Goal: Information Seeking & Learning: Compare options

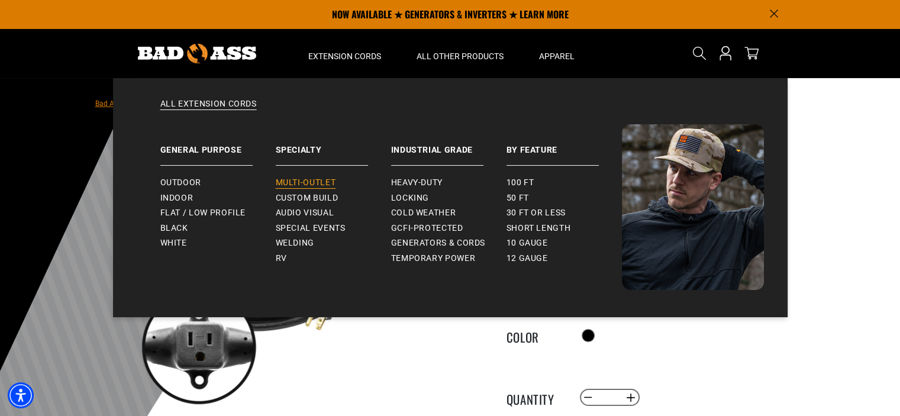
click at [305, 178] on span "Multi-Outlet" at bounding box center [306, 183] width 60 height 11
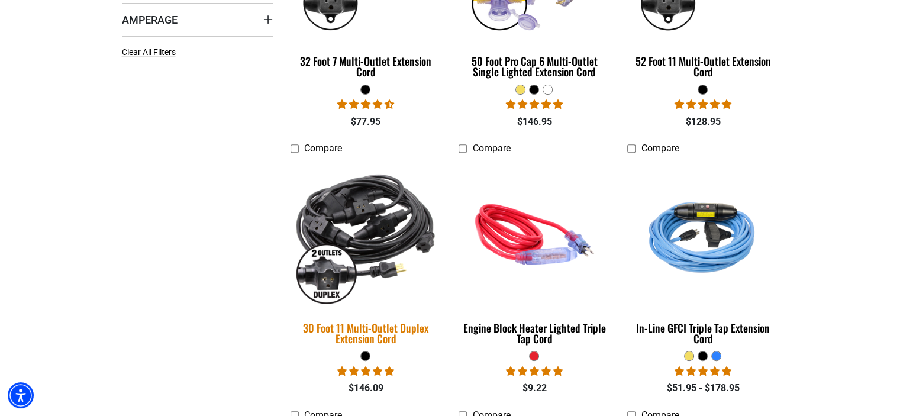
scroll to position [473, 0]
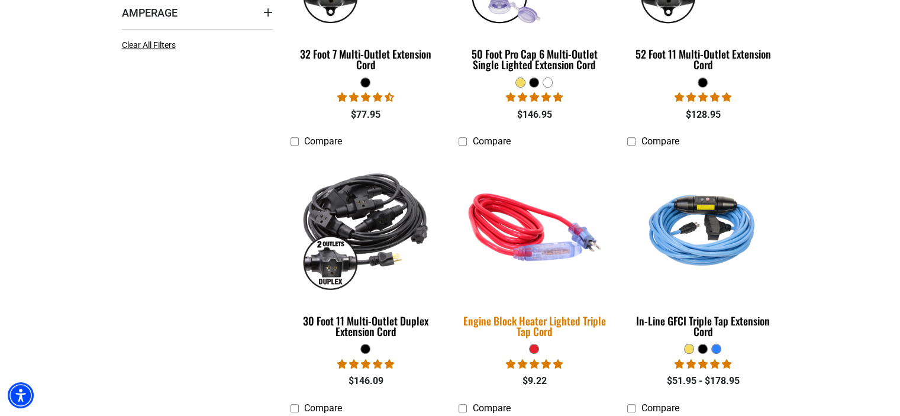
click at [531, 233] on img at bounding box center [535, 228] width 166 height 152
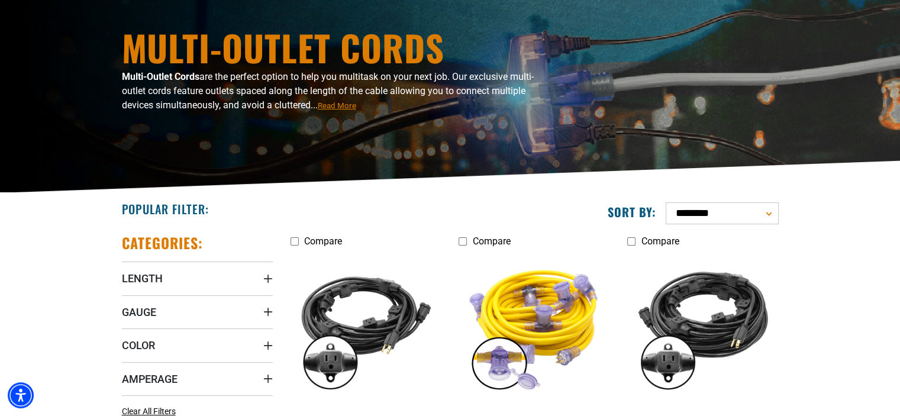
scroll to position [178, 0]
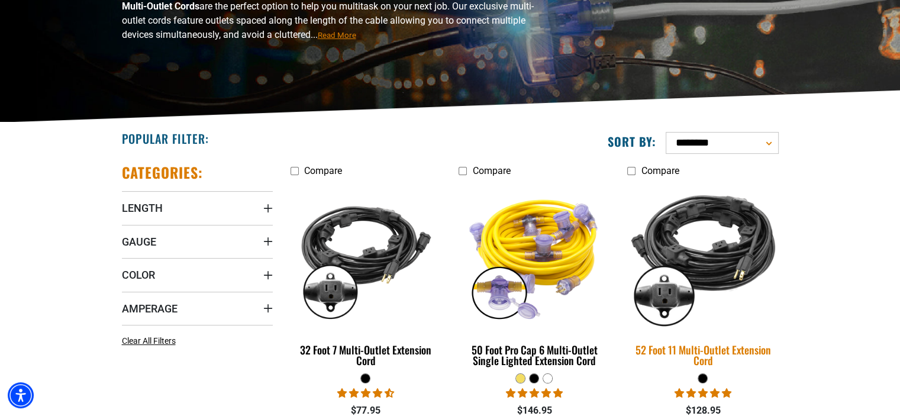
click at [704, 244] on img at bounding box center [703, 257] width 166 height 152
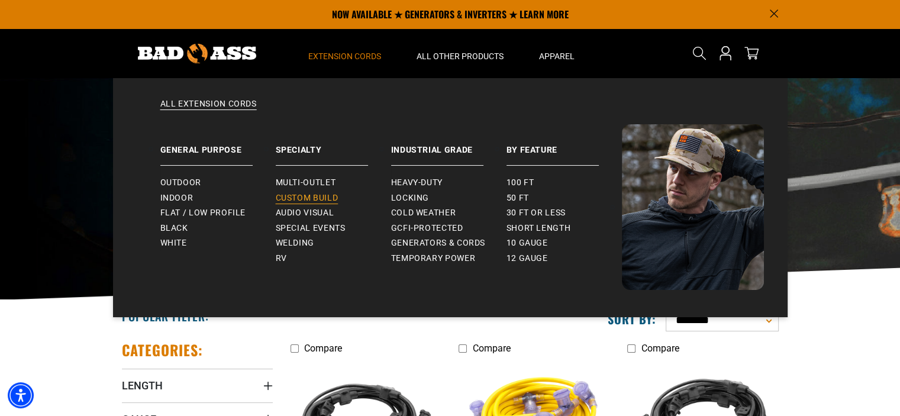
click at [321, 196] on span "Custom Build" at bounding box center [307, 198] width 63 height 11
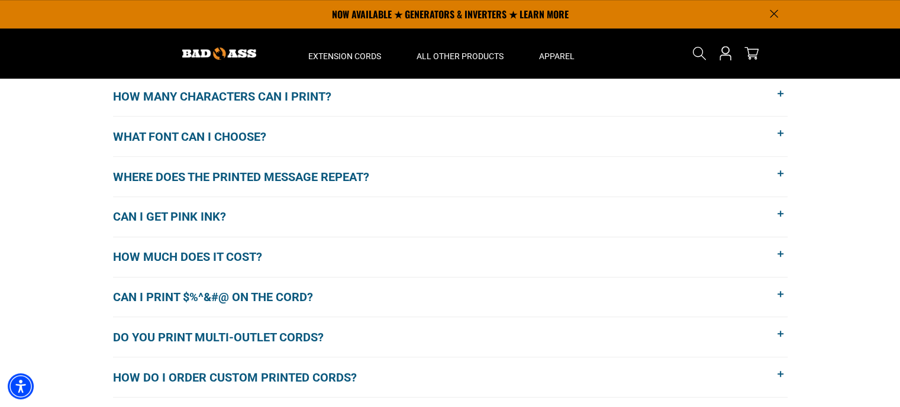
scroll to position [888, 0]
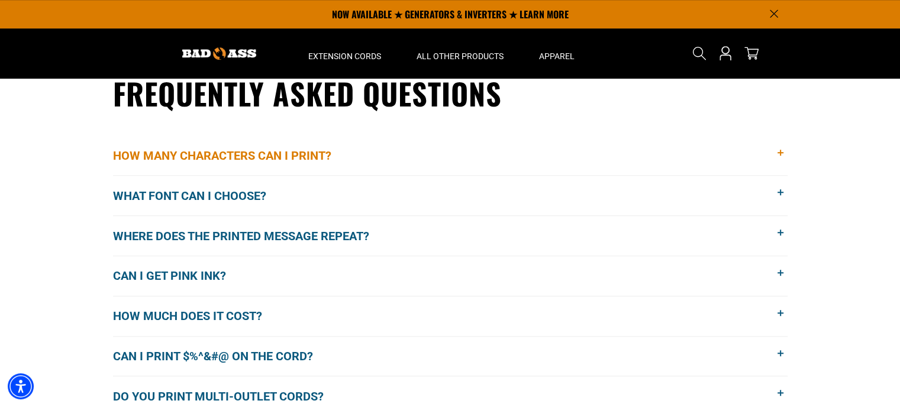
click at [781, 151] on span at bounding box center [781, 153] width 13 height 13
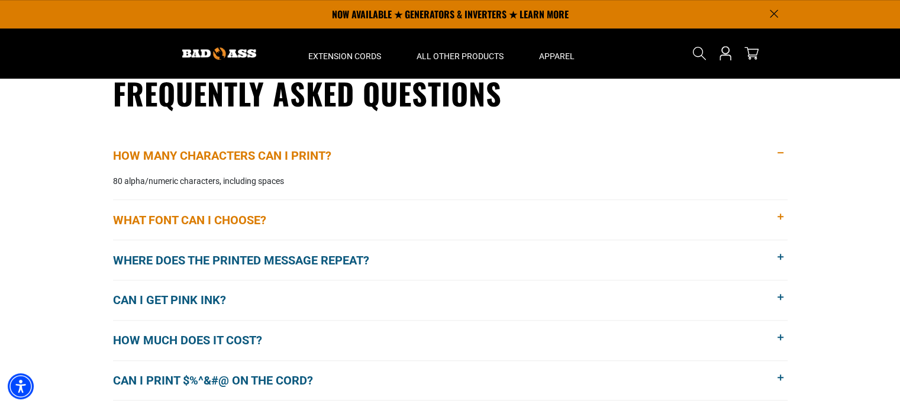
click at [784, 215] on span at bounding box center [781, 217] width 13 height 13
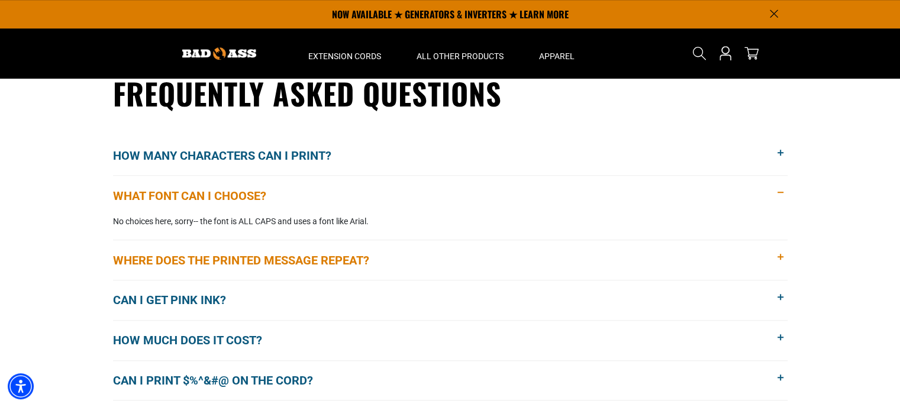
click at [776, 257] on span at bounding box center [781, 257] width 13 height 13
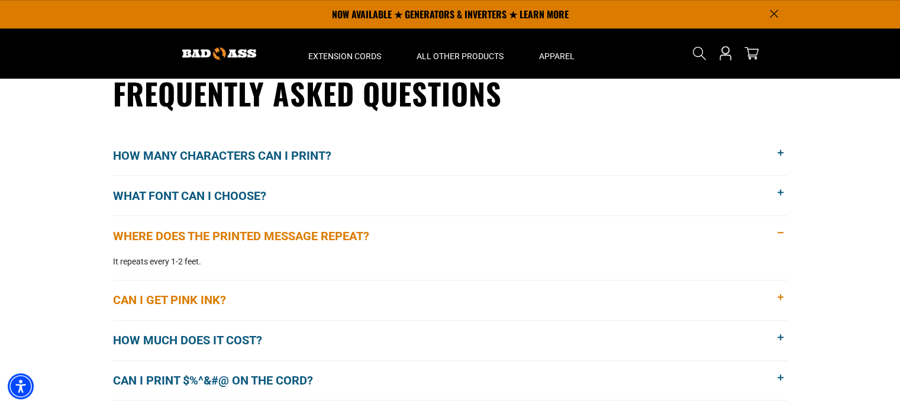
click at [779, 297] on span at bounding box center [781, 297] width 13 height 13
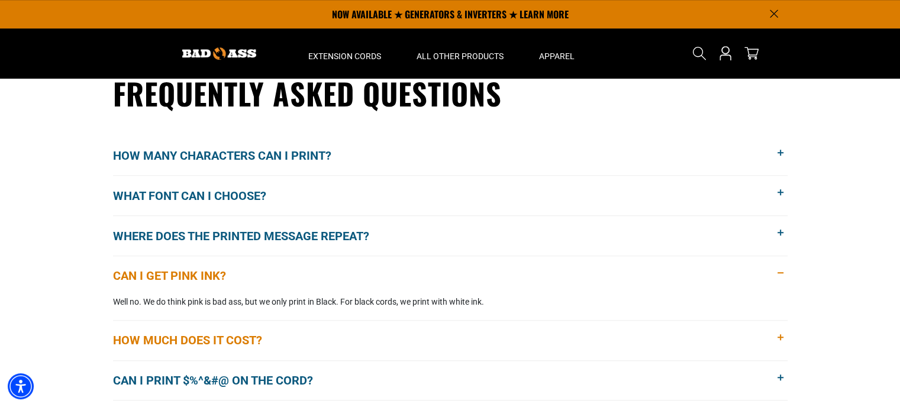
click at [779, 336] on span at bounding box center [781, 337] width 13 height 13
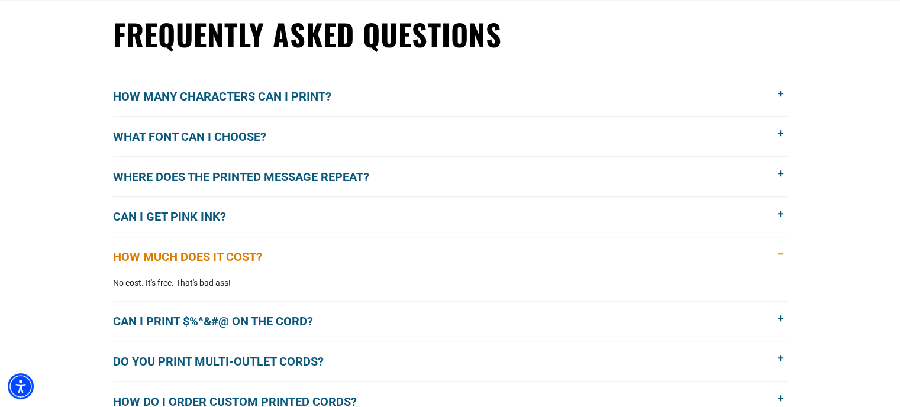
scroll to position [1006, 0]
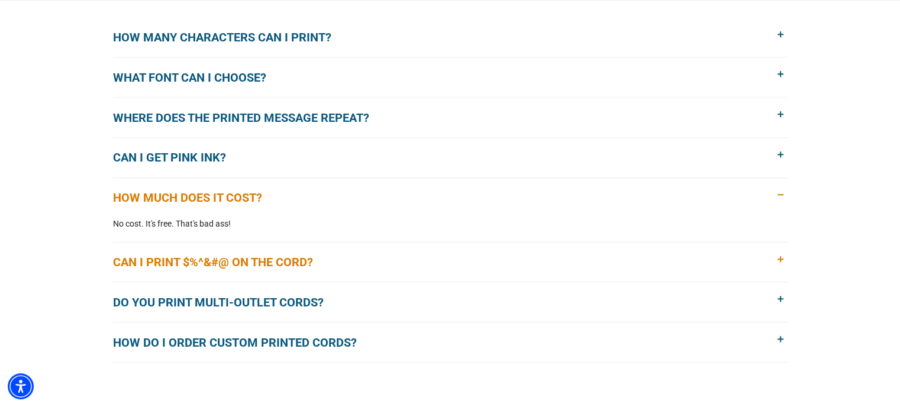
click at [779, 257] on span at bounding box center [781, 259] width 13 height 13
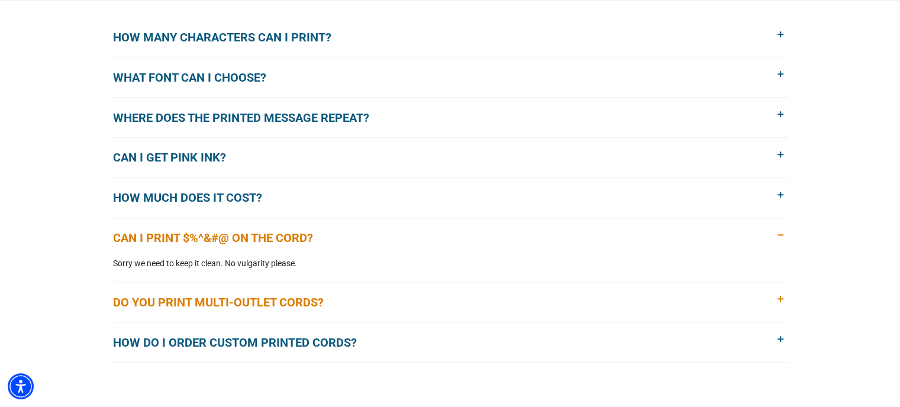
click at [776, 299] on span at bounding box center [781, 299] width 13 height 13
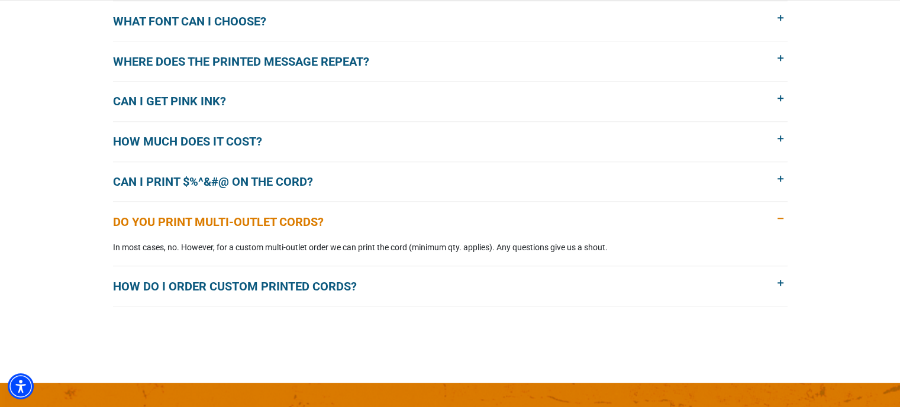
scroll to position [1065, 0]
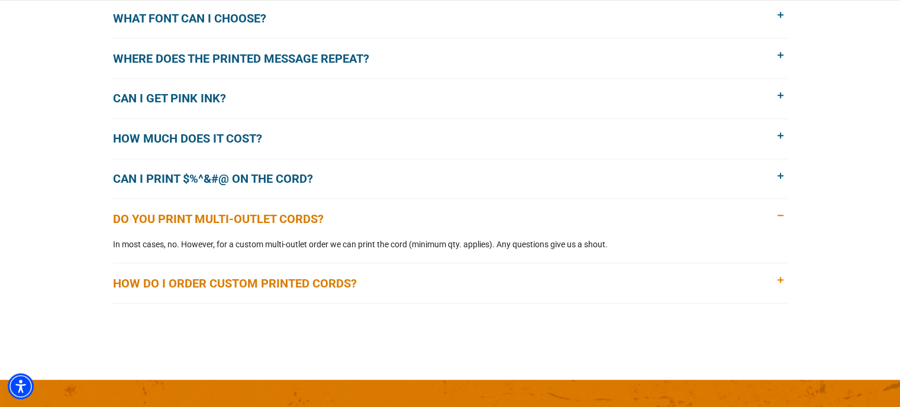
click at [779, 280] on span at bounding box center [781, 280] width 13 height 13
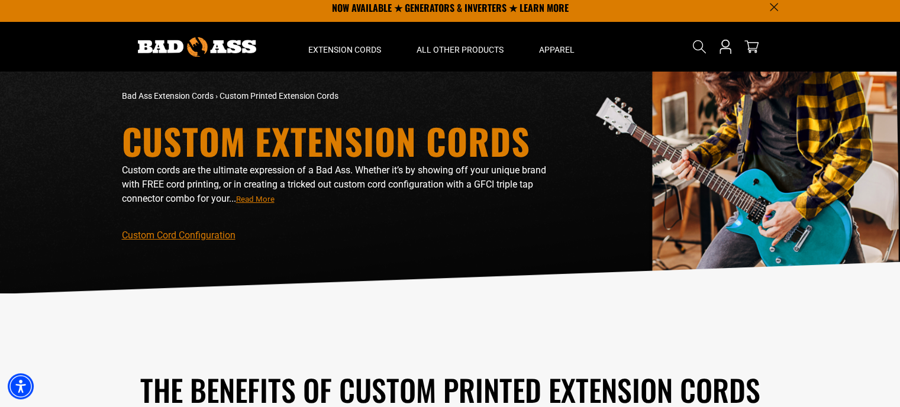
scroll to position [0, 0]
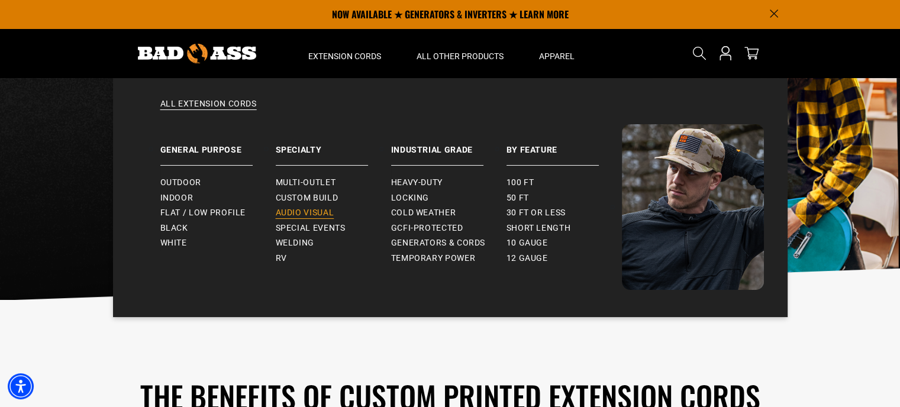
click at [304, 210] on span "Audio Visual" at bounding box center [305, 213] width 59 height 11
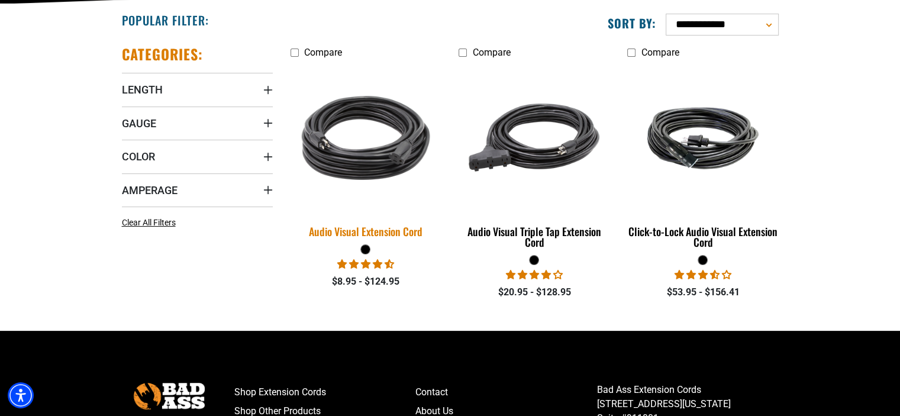
click at [357, 158] on img at bounding box center [366, 138] width 166 height 152
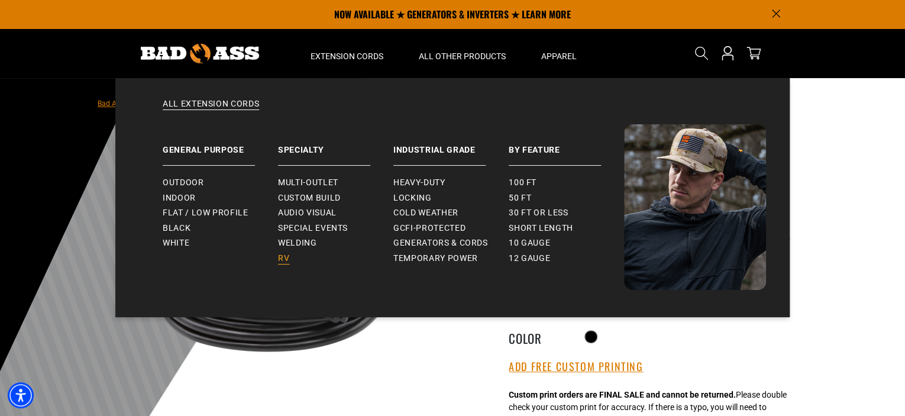
click at [286, 257] on span "RV" at bounding box center [283, 258] width 11 height 11
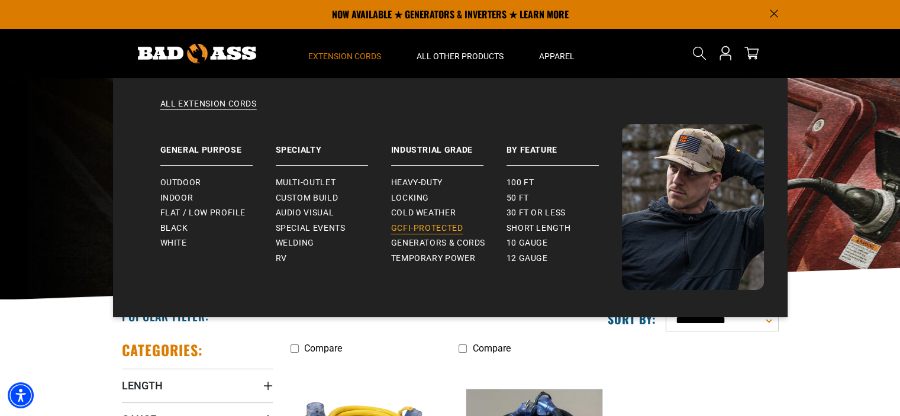
click at [420, 223] on span "GCFI-Protected" at bounding box center [427, 228] width 72 height 11
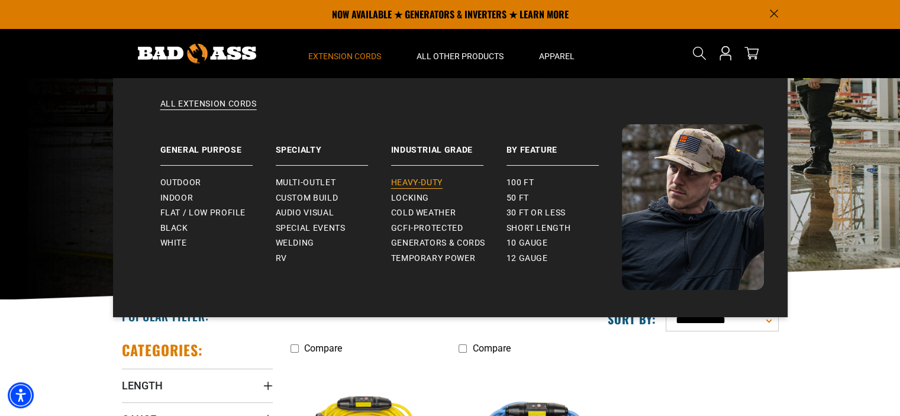
click at [423, 179] on span "Heavy-Duty" at bounding box center [416, 183] width 51 height 11
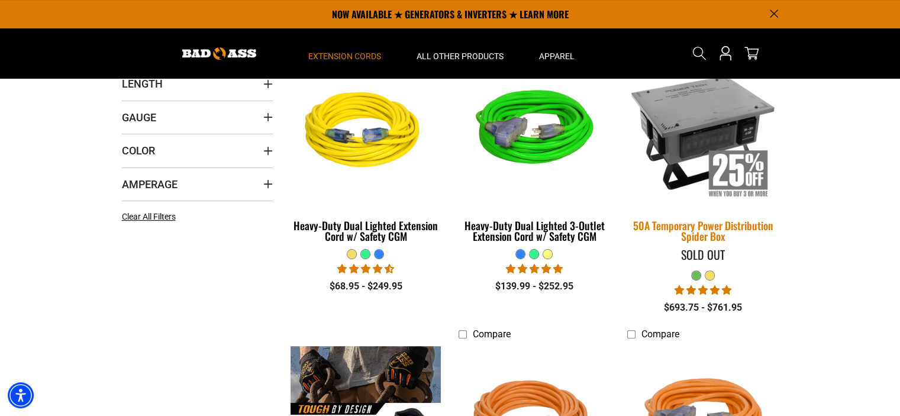
scroll to position [296, 0]
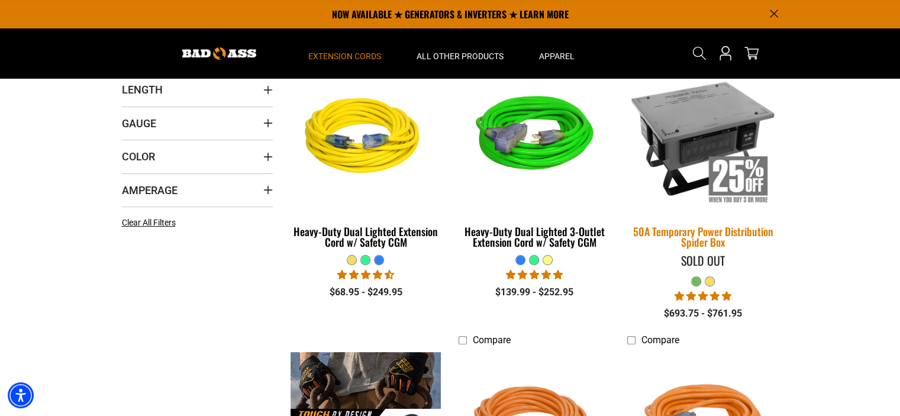
click at [705, 133] on img at bounding box center [703, 138] width 166 height 152
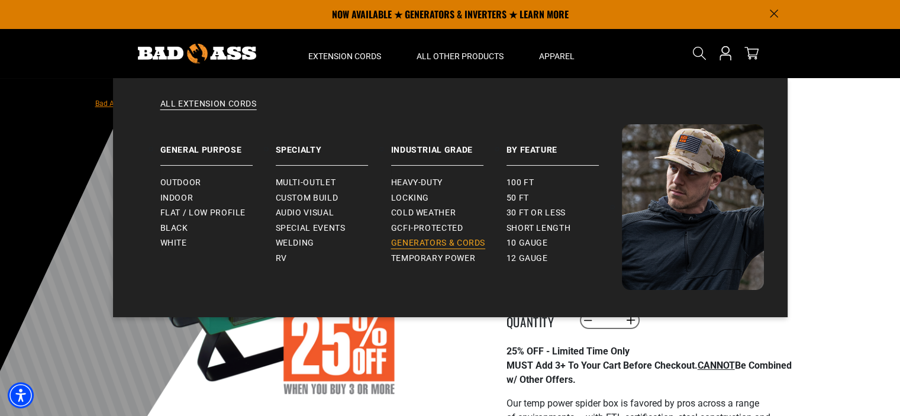
click at [421, 237] on link "Generators & Cords" at bounding box center [448, 243] width 115 height 15
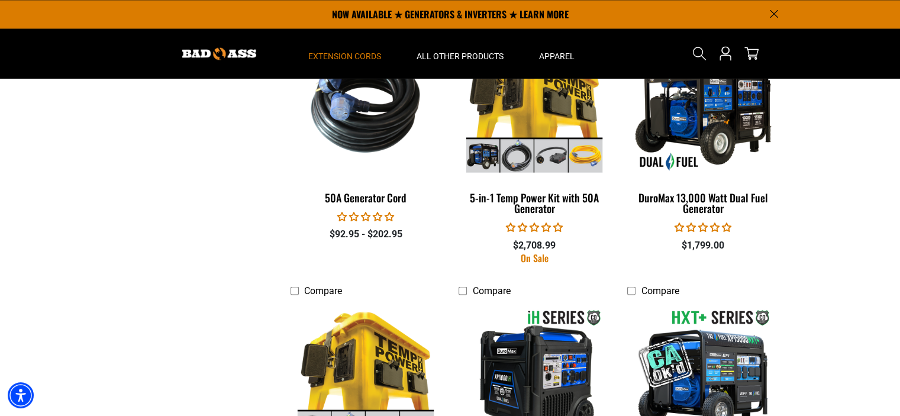
scroll to position [1953, 0]
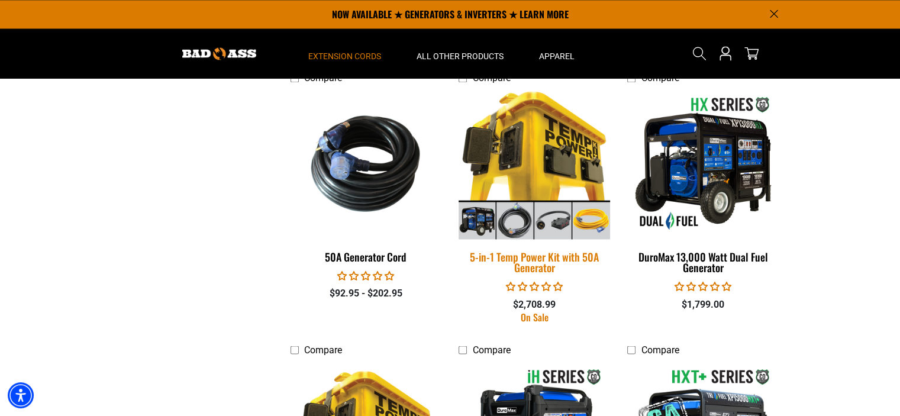
click at [519, 147] on img at bounding box center [535, 164] width 166 height 152
